Goal: Task Accomplishment & Management: Manage account settings

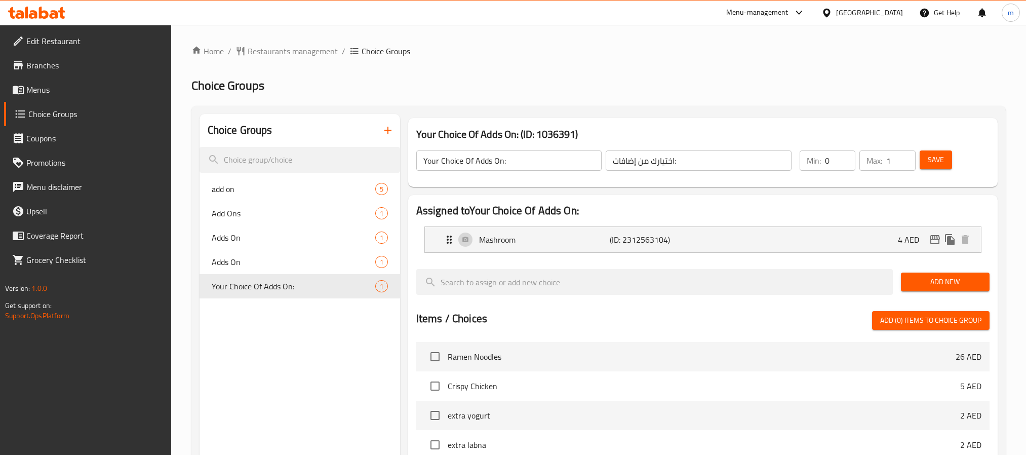
click at [297, 52] on span "Restaurants management" at bounding box center [293, 51] width 90 height 12
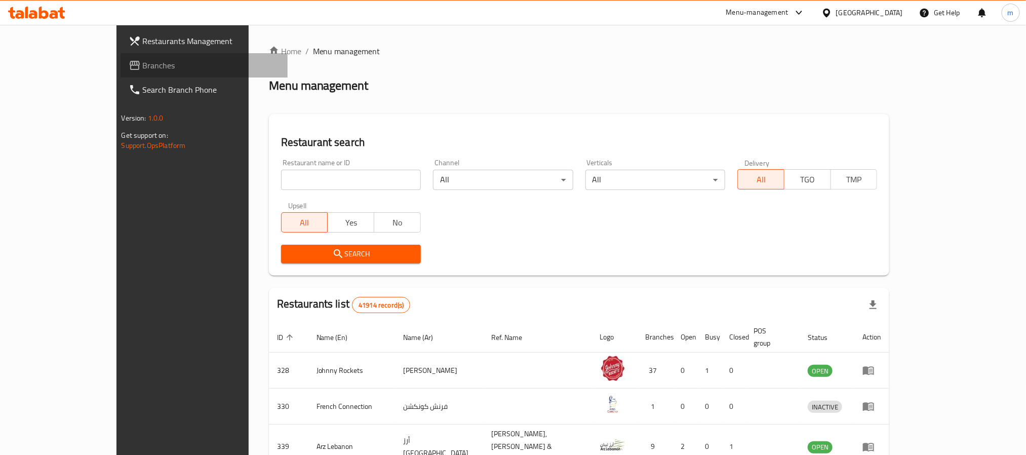
click at [143, 71] on span "Branches" at bounding box center [211, 65] width 137 height 12
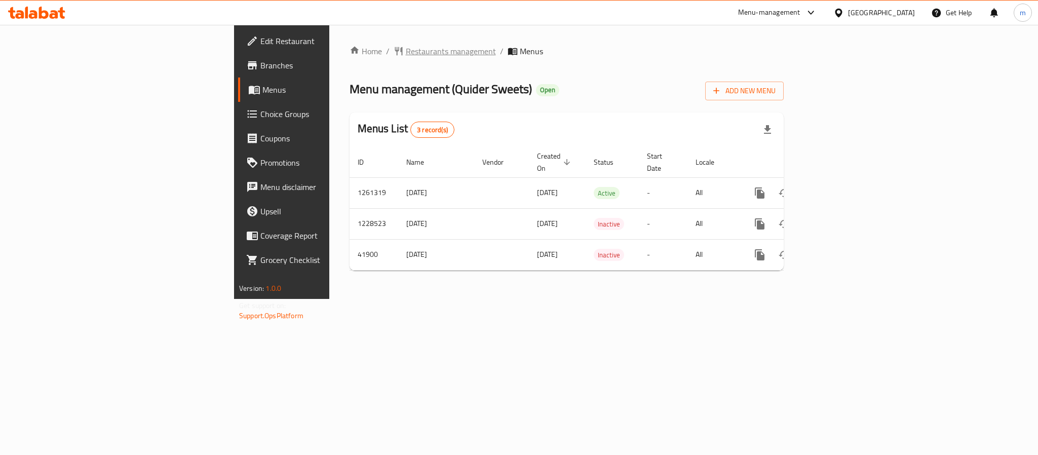
click at [406, 53] on span "Restaurants management" at bounding box center [451, 51] width 90 height 12
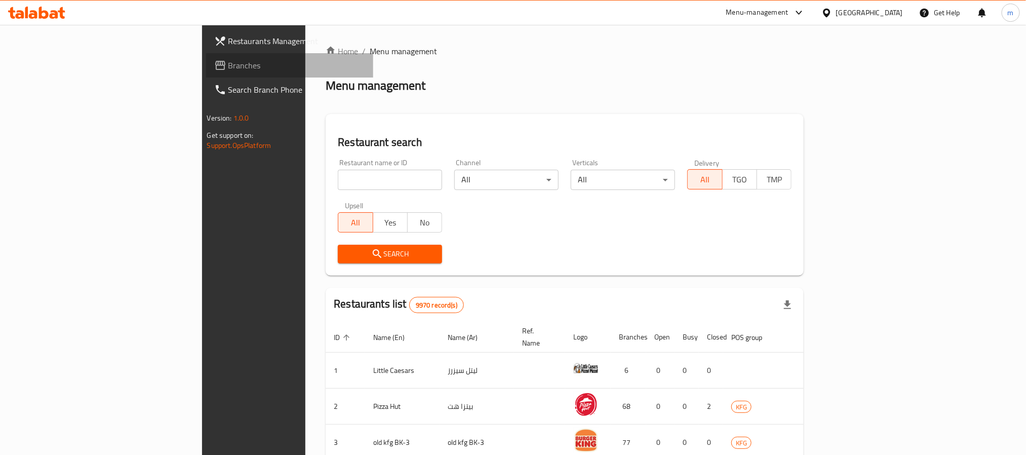
click at [228, 64] on span "Branches" at bounding box center [296, 65] width 137 height 12
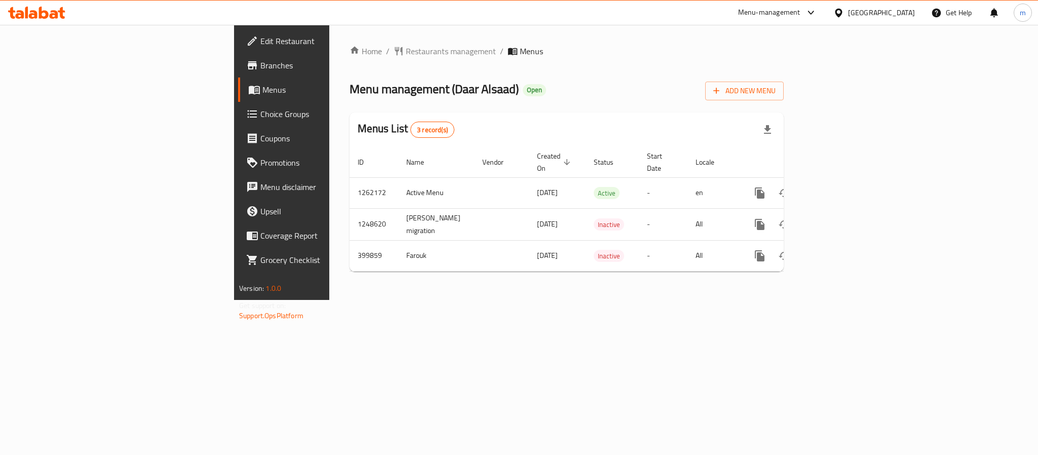
click at [919, 10] on div "Kuwait" at bounding box center [874, 13] width 98 height 24
click at [886, 5] on div "Kuwait" at bounding box center [874, 13] width 98 height 24
click at [844, 11] on icon at bounding box center [838, 13] width 11 height 11
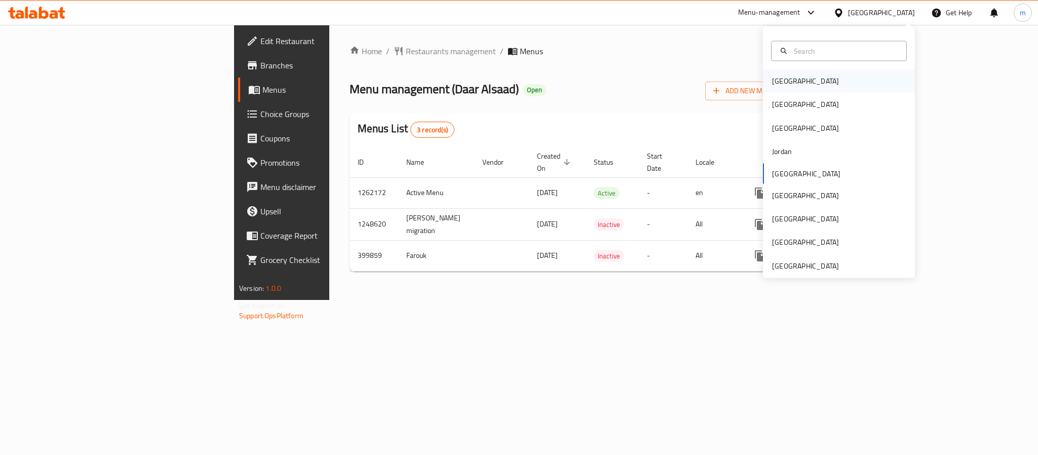
click at [792, 84] on div "Bahrain" at bounding box center [839, 80] width 152 height 23
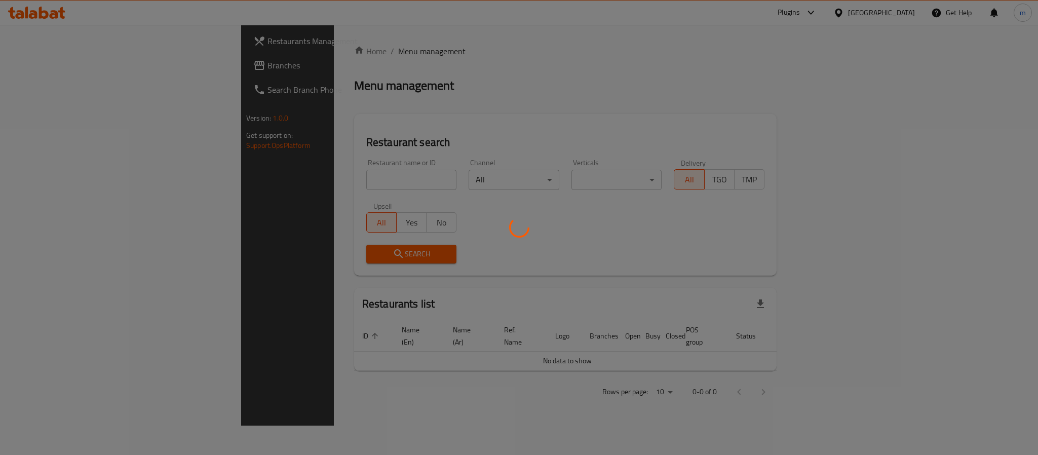
click at [72, 67] on div at bounding box center [519, 227] width 1038 height 455
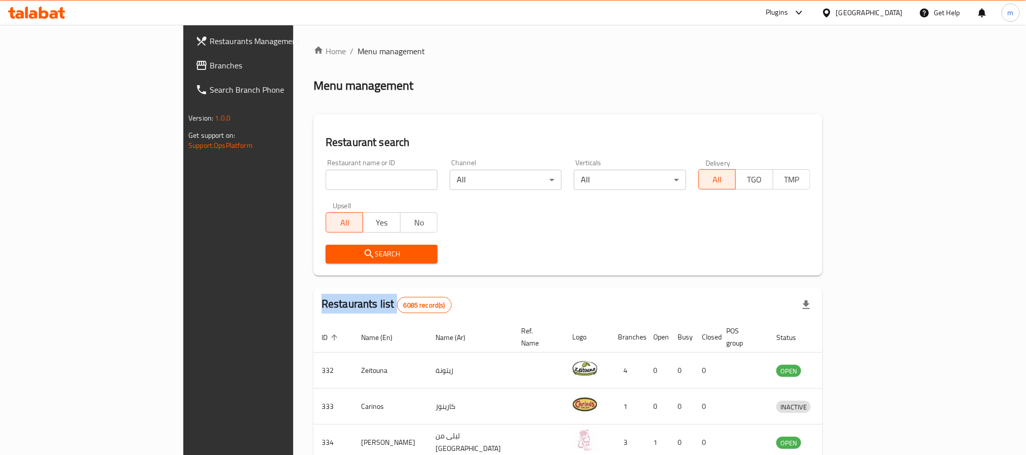
click at [183, 67] on div "Restaurants Management Branches Search Branch Phone Version: 1.0.0 Get support …" at bounding box center [512, 386] width 659 height 722
click at [873, 2] on div "Bahrain" at bounding box center [862, 13] width 98 height 24
click at [836, 8] on div at bounding box center [828, 12] width 15 height 11
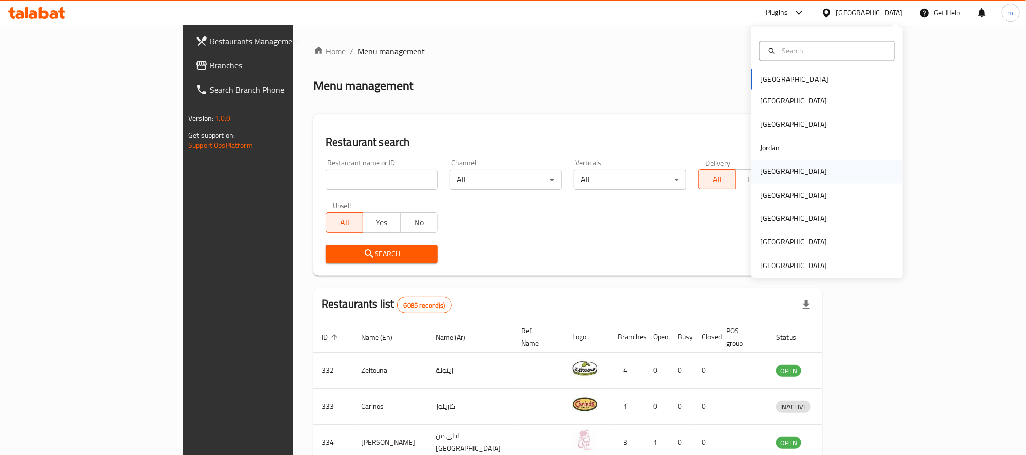
click at [765, 169] on div "[GEOGRAPHIC_DATA]" at bounding box center [793, 171] width 67 height 11
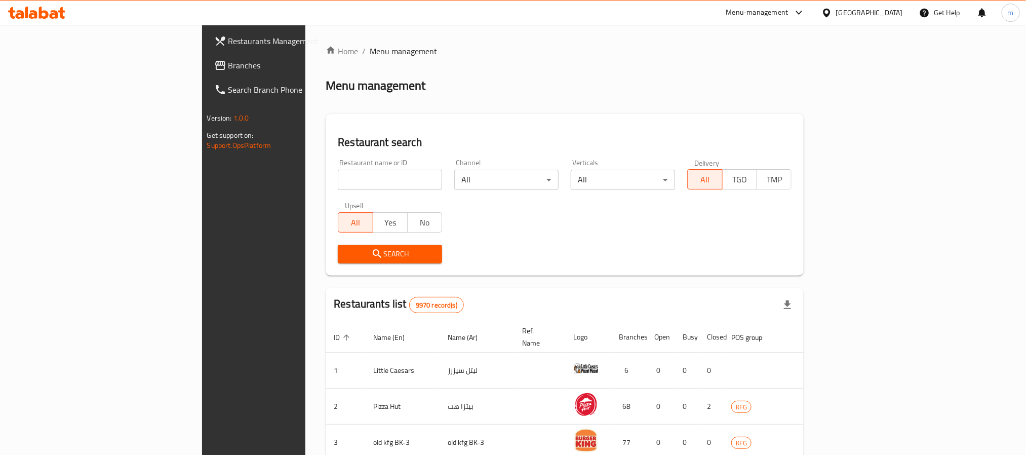
drag, startPoint x: 91, startPoint y: 73, endPoint x: 99, endPoint y: 73, distance: 7.6
click at [206, 73] on link "Branches" at bounding box center [289, 65] width 167 height 24
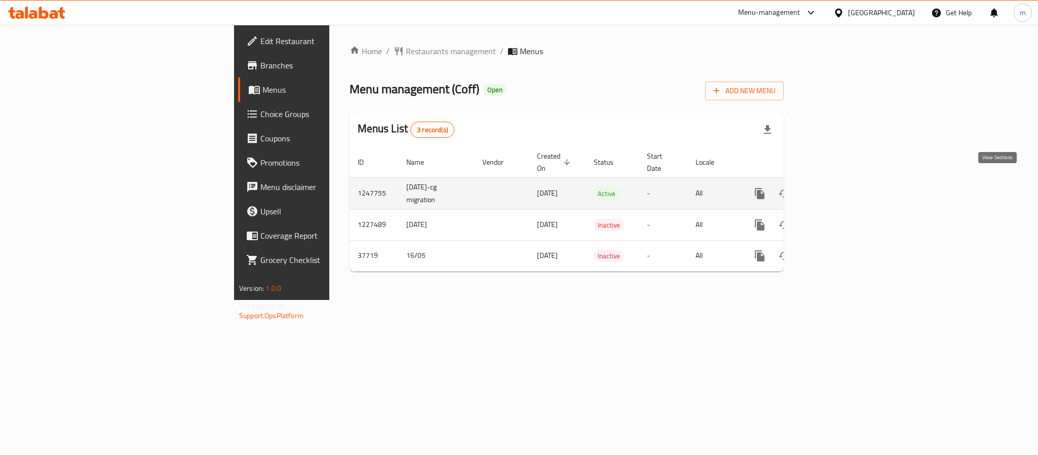
click at [839, 187] on icon "enhanced table" at bounding box center [833, 193] width 12 height 12
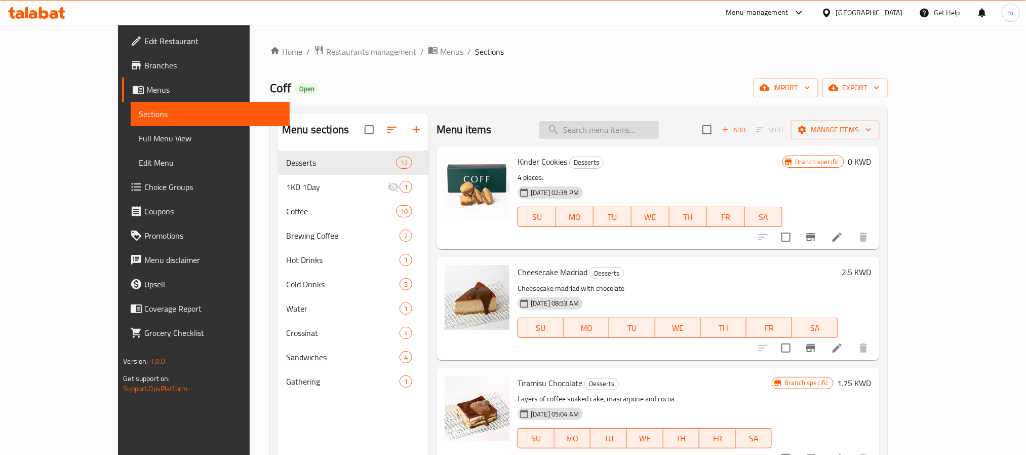
click at [659, 138] on input "search" at bounding box center [599, 130] width 120 height 18
paste input "Spanish Latte"
type input "Spanish Latte"
click at [656, 68] on div "Home / Restaurants management / Menus / Sections Coff Open import export Menu s…" at bounding box center [579, 310] width 618 height 531
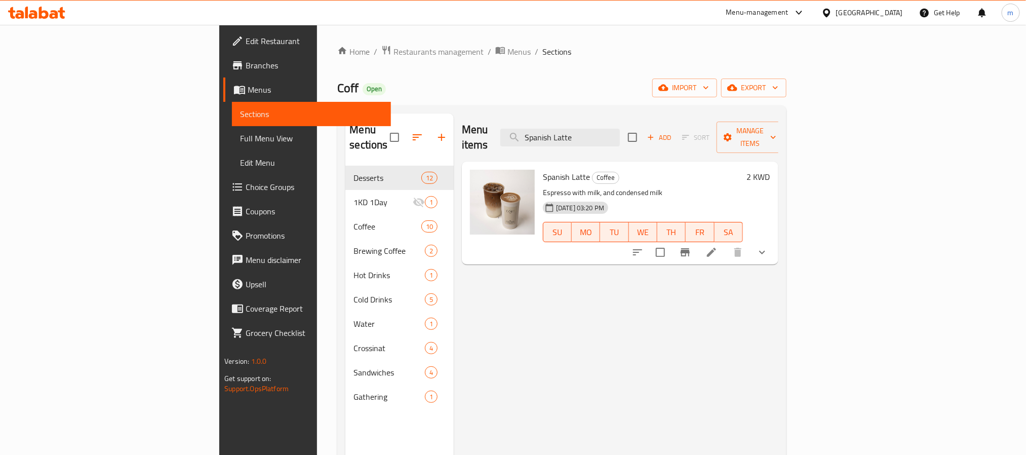
click at [648, 198] on div "[DATE] 03:20 PM SU MO TU WE TH FR SA" at bounding box center [643, 225] width 208 height 55
click at [718, 246] on icon at bounding box center [711, 252] width 12 height 12
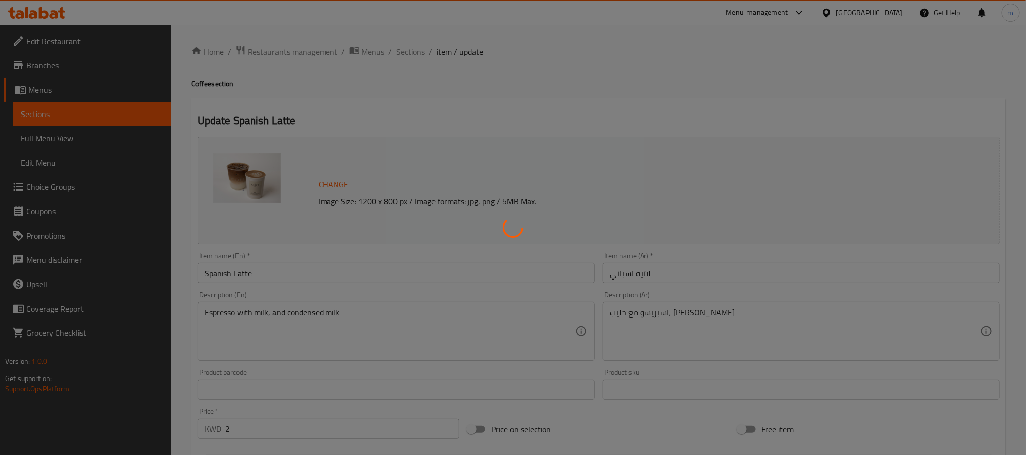
type input "إختيارك من:"
type input "1"
type input "اختيارك من"
type input "0"
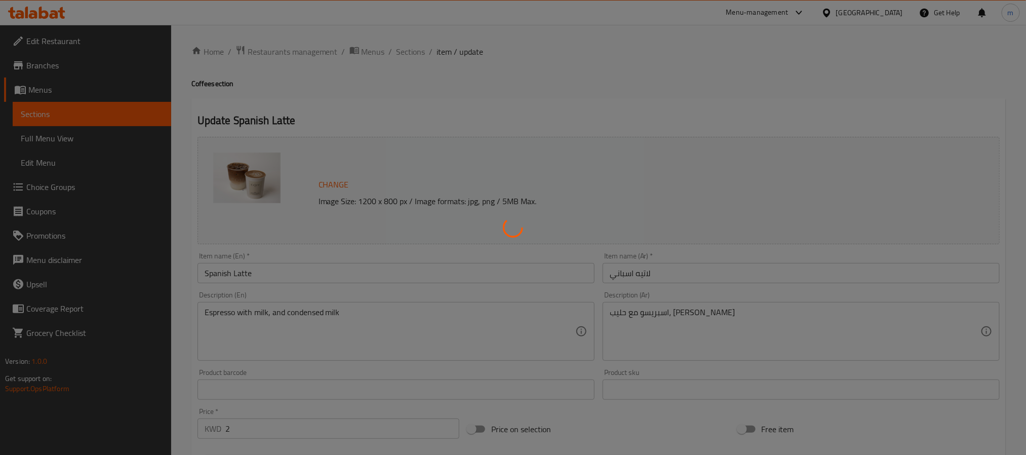
type input "1"
type input "اختيارك من الحليب:"
type input "1"
type input "[DEMOGRAPHIC_DATA] (اختياري) :"
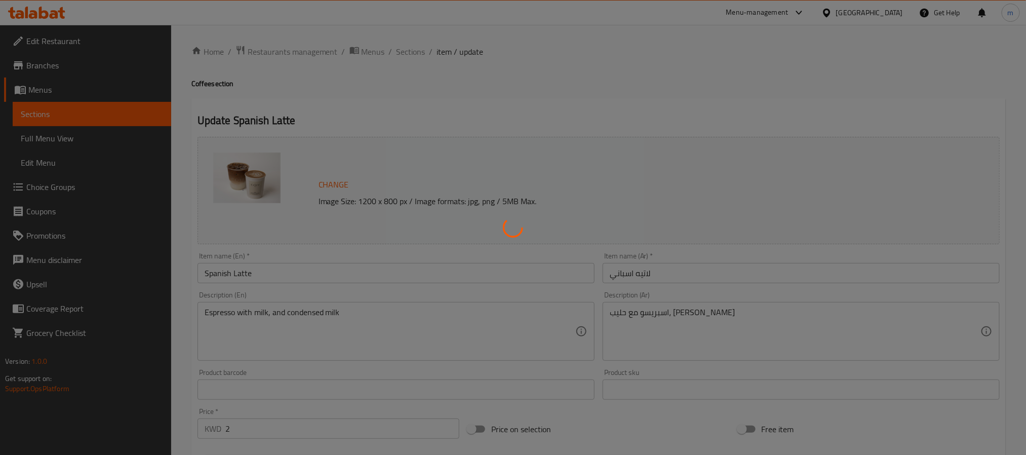
type input "0"
type input "3"
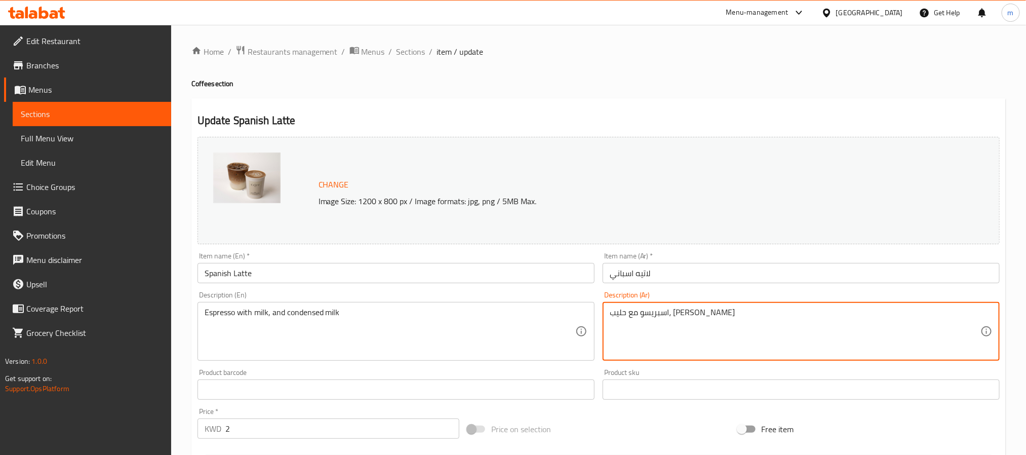
drag, startPoint x: 682, startPoint y: 313, endPoint x: 364, endPoint y: 233, distance: 328.4
click at [630, 157] on div "Change Image Size: 1200 x 800 px / Image formats: jpg, png / 5MB Max." at bounding box center [599, 190] width 802 height 107
drag, startPoint x: 775, startPoint y: 324, endPoint x: 482, endPoint y: 350, distance: 294.9
drag, startPoint x: 658, startPoint y: 311, endPoint x: 729, endPoint y: 317, distance: 71.6
click at [729, 317] on textarea "اسبريسو مع حليب، [PERSON_NAME]" at bounding box center [795, 331] width 371 height 48
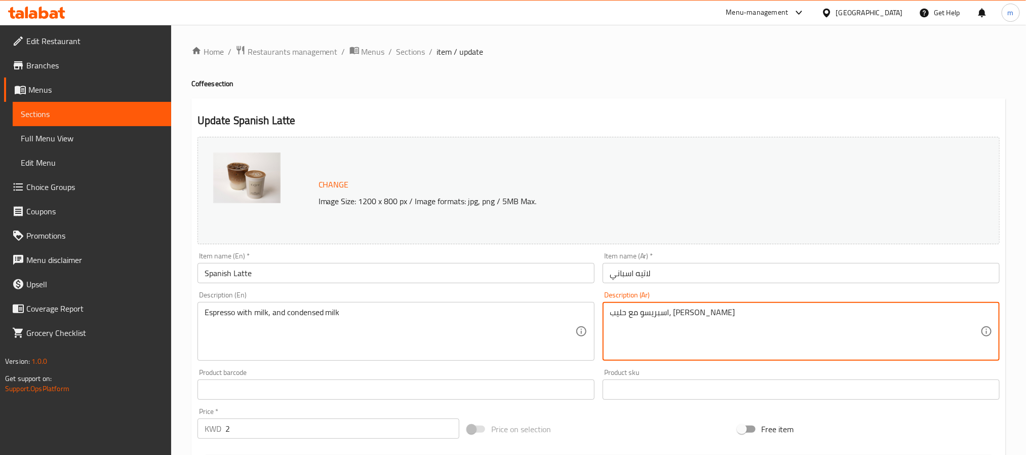
click at [649, 317] on textarea "اسبريسو مع حليب، [PERSON_NAME]" at bounding box center [795, 331] width 371 height 48
drag, startPoint x: 656, startPoint y: 317, endPoint x: 599, endPoint y: 316, distance: 57.2
click at [599, 316] on div "Description (Ar) اسبريسو مع حليب، وحليب مكثف Description (Ar)" at bounding box center [801, 325] width 405 height 77
click at [673, 322] on textarea "اسبريسو مع حليب، [PERSON_NAME]" at bounding box center [795, 331] width 371 height 48
drag, startPoint x: 745, startPoint y: 314, endPoint x: 607, endPoint y: 318, distance: 138.3
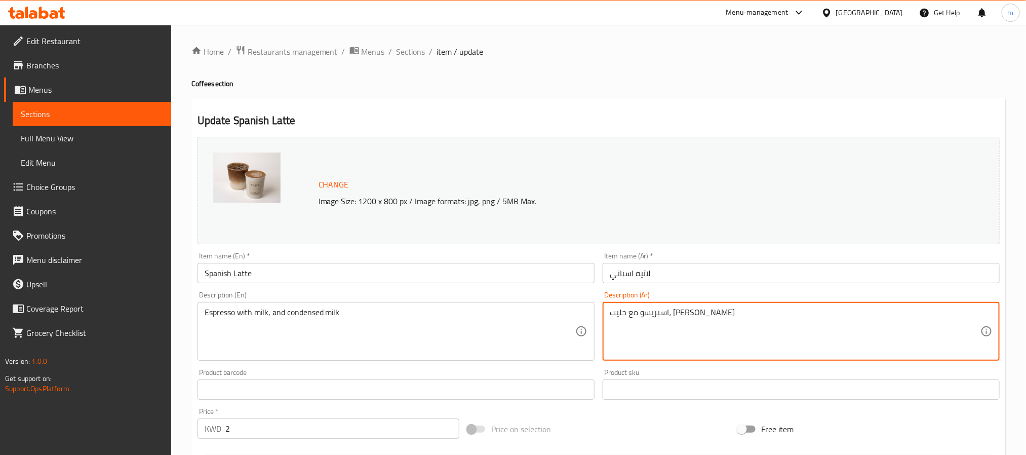
click at [607, 318] on div "اسبريسو مع حليب، وحليب مكثف Description (Ar)" at bounding box center [801, 331] width 397 height 59
click at [792, 318] on textarea "اسبريسو مع حليب، [PERSON_NAME]" at bounding box center [795, 331] width 371 height 48
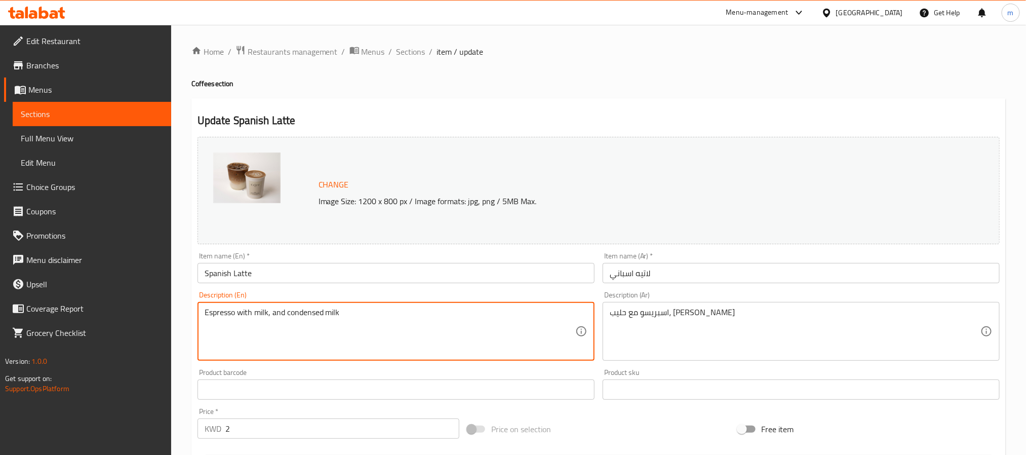
drag, startPoint x: 363, startPoint y: 312, endPoint x: 178, endPoint y: 333, distance: 186.1
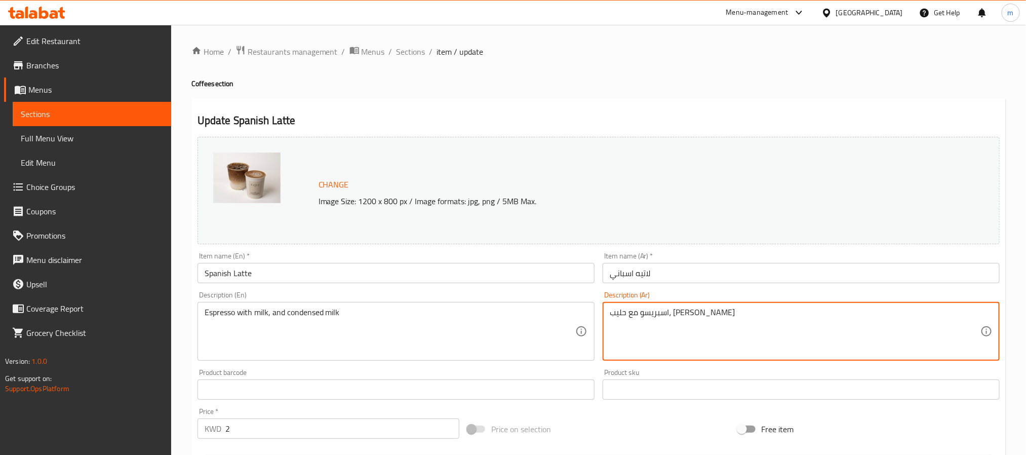
drag, startPoint x: 736, startPoint y: 326, endPoint x: 606, endPoint y: 328, distance: 129.7
click at [606, 328] on div "اسبريسو مع حليب، وحليب مكثف Description (Ar)" at bounding box center [801, 331] width 397 height 59
click at [680, 318] on textarea "اسبريسو مع حليب، [PERSON_NAME]" at bounding box center [795, 331] width 371 height 48
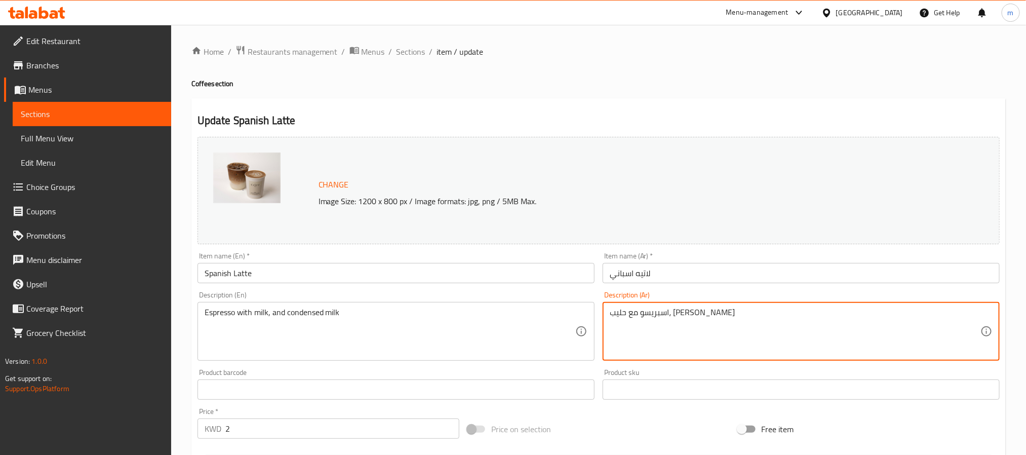
click at [680, 318] on textarea "اسبريسو مع حليب، [PERSON_NAME]" at bounding box center [795, 331] width 371 height 48
